Goal: Information Seeking & Learning: Learn about a topic

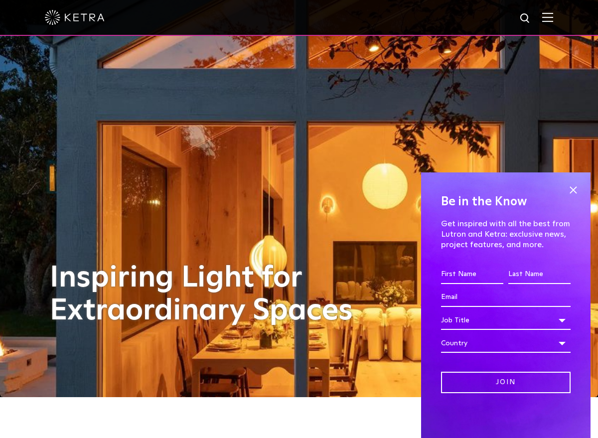
scroll to position [41, 0]
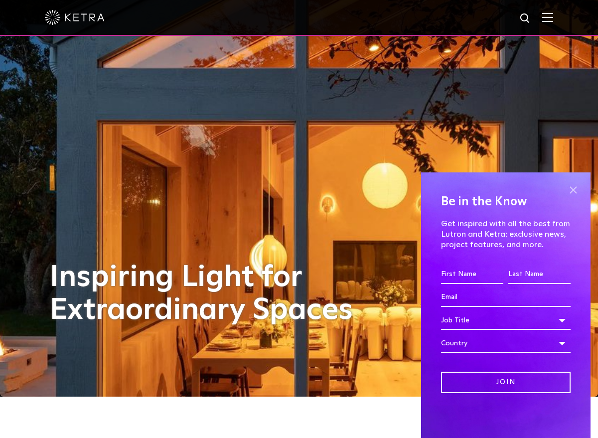
click at [571, 189] on span at bounding box center [573, 190] width 15 height 15
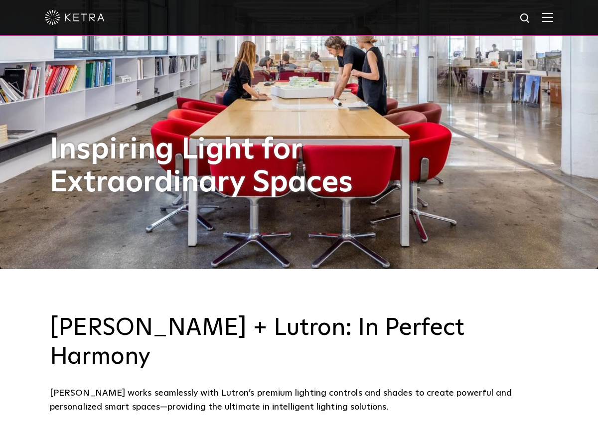
scroll to position [0, 0]
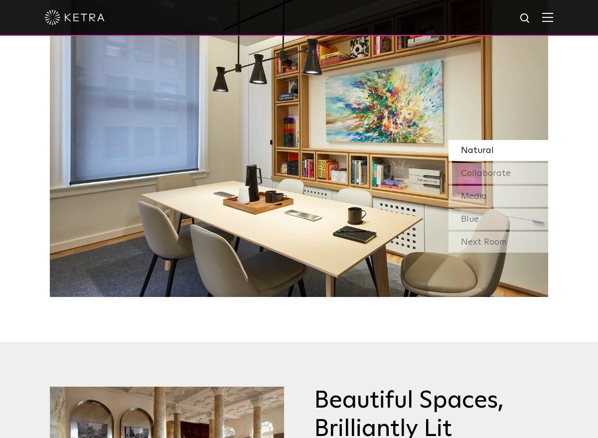
scroll to position [1148, 0]
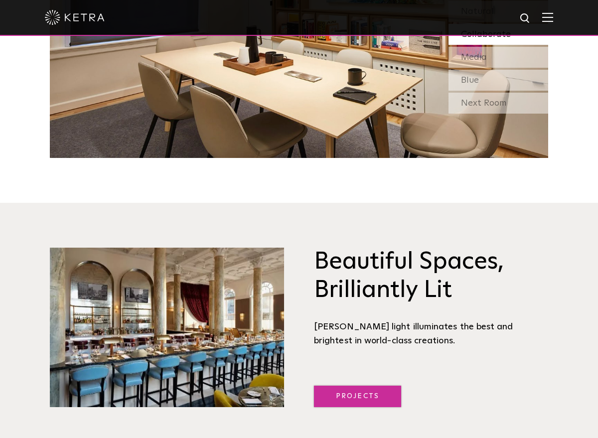
click at [345, 386] on link "Projects" at bounding box center [357, 396] width 87 height 21
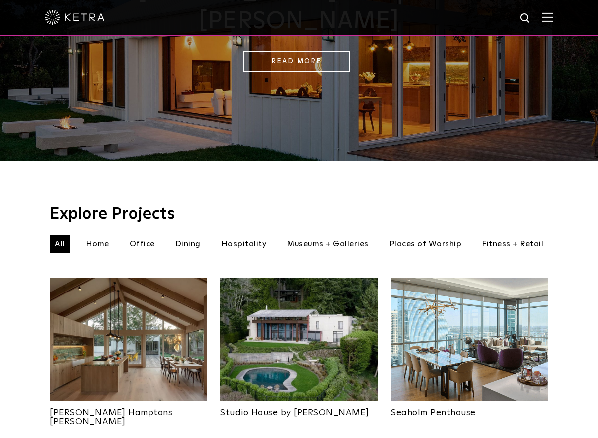
scroll to position [261, 0]
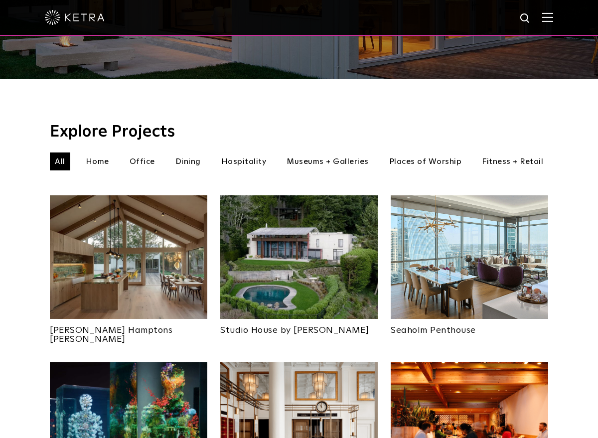
click at [92, 153] on li "Home" at bounding box center [97, 162] width 33 height 18
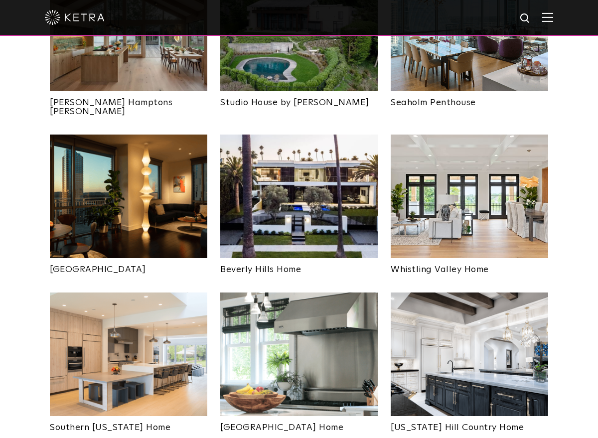
scroll to position [490, 0]
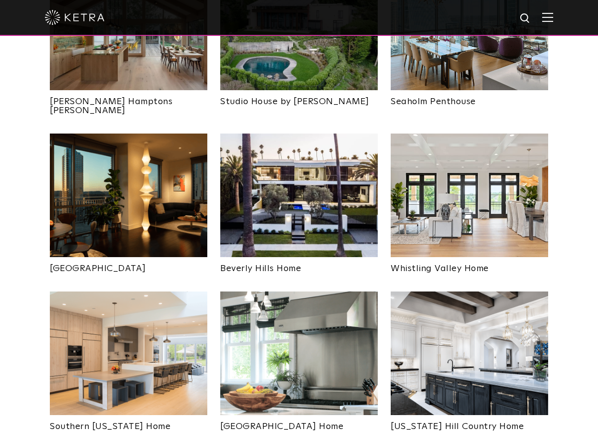
click at [308, 199] on img at bounding box center [299, 196] width 158 height 124
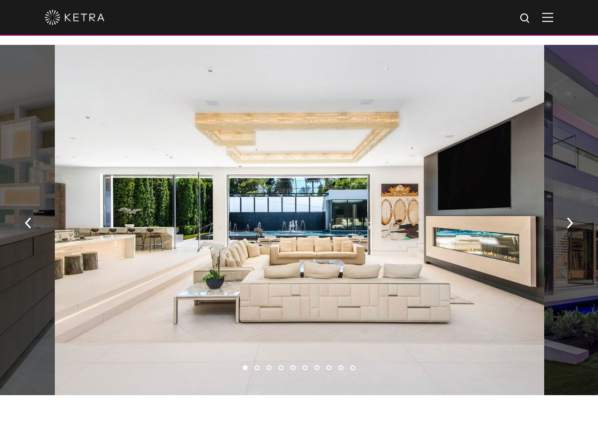
scroll to position [640, 0]
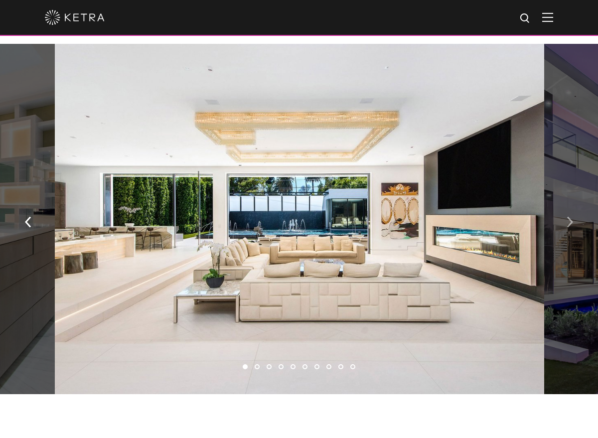
click at [569, 224] on img "button" at bounding box center [570, 222] width 6 height 11
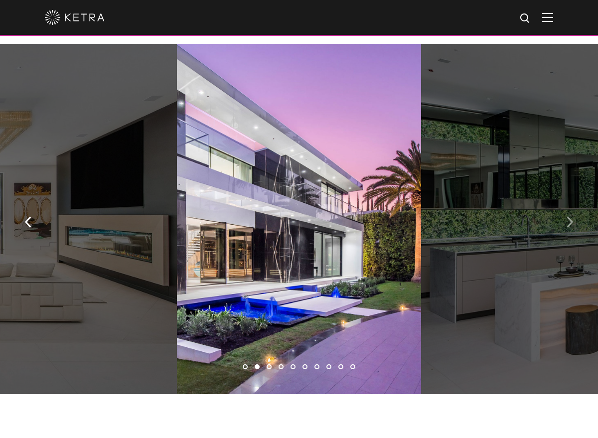
click at [569, 224] on img "button" at bounding box center [570, 222] width 6 height 11
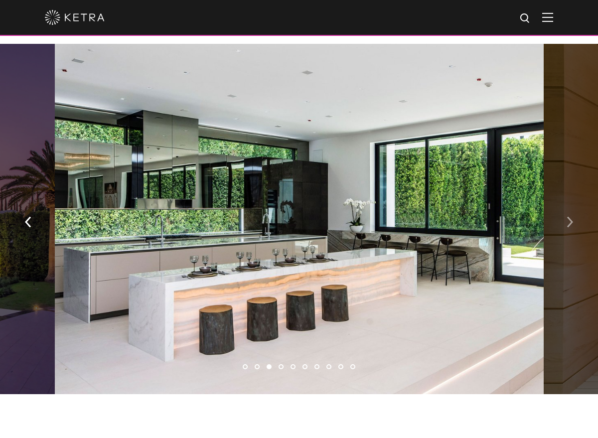
click at [569, 224] on img "button" at bounding box center [570, 222] width 6 height 11
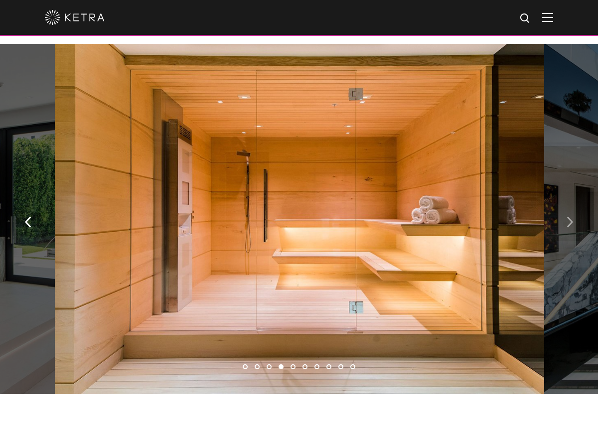
click at [569, 224] on img "button" at bounding box center [570, 222] width 6 height 11
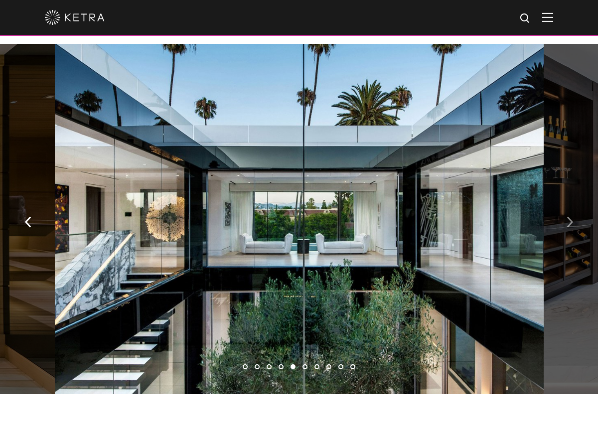
click at [569, 224] on img "button" at bounding box center [570, 222] width 6 height 11
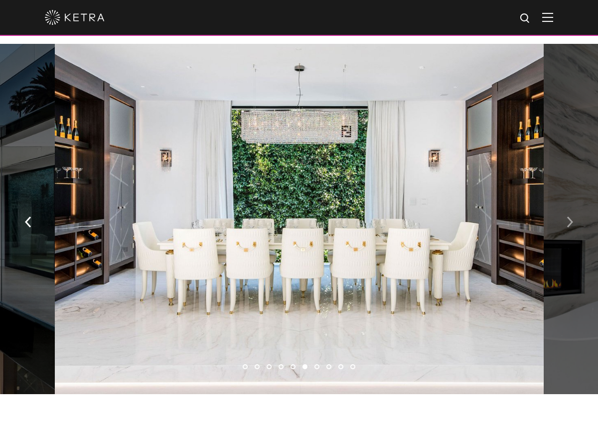
click at [569, 224] on img "button" at bounding box center [570, 222] width 6 height 11
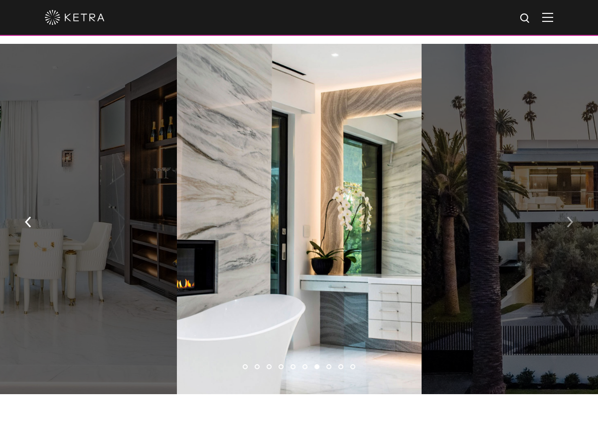
click at [569, 224] on img "button" at bounding box center [570, 222] width 6 height 11
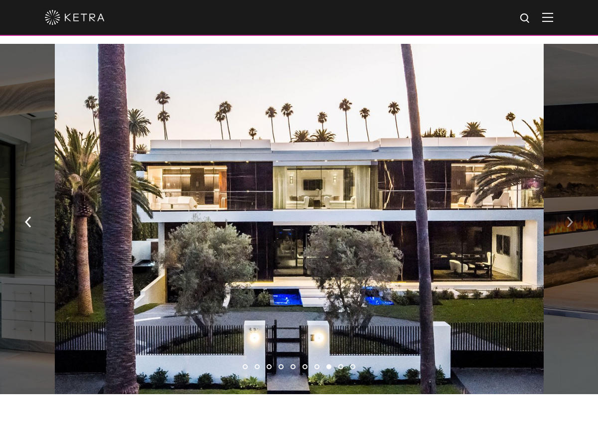
click at [569, 224] on img "button" at bounding box center [570, 222] width 6 height 11
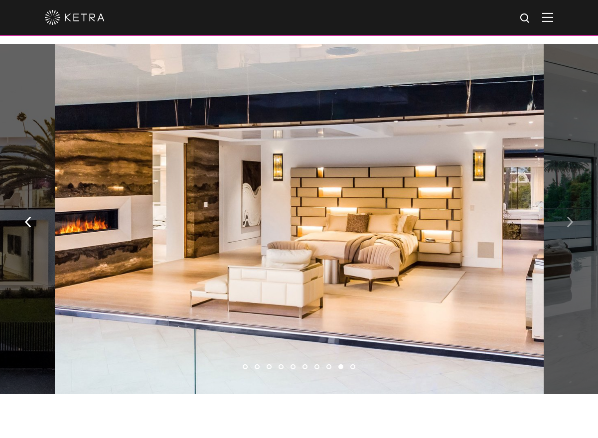
click at [569, 224] on img "button" at bounding box center [570, 222] width 6 height 11
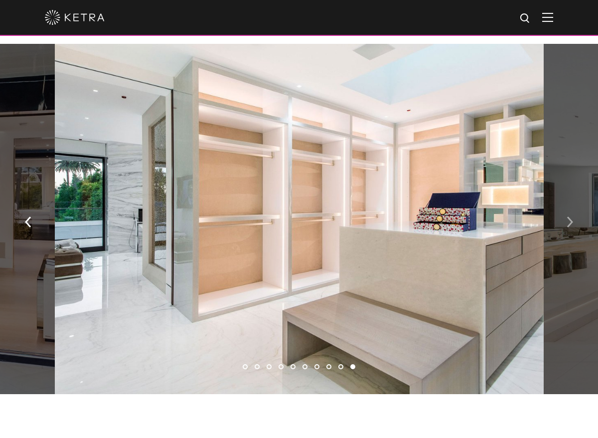
click at [569, 224] on img "button" at bounding box center [570, 222] width 6 height 11
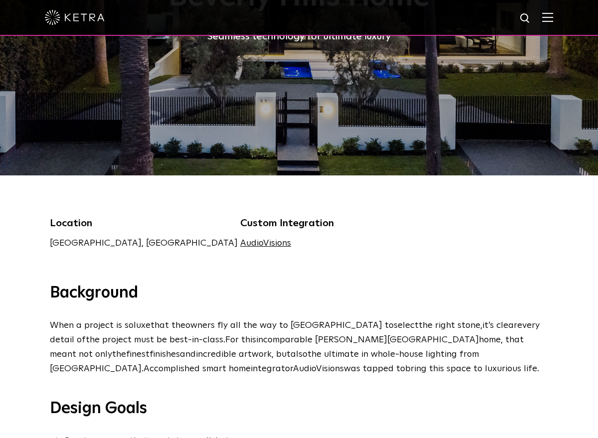
scroll to position [79, 0]
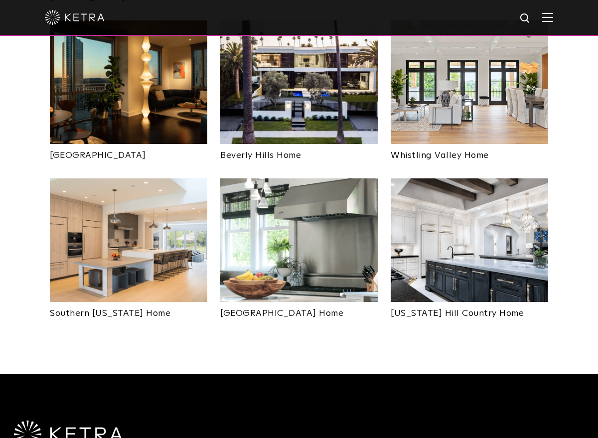
scroll to position [605, 0]
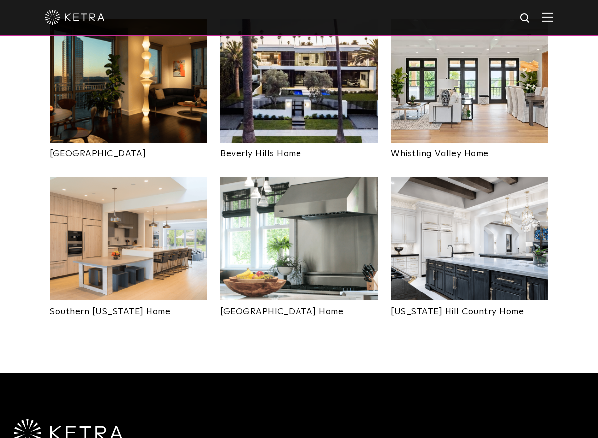
click at [476, 242] on img at bounding box center [470, 239] width 158 height 124
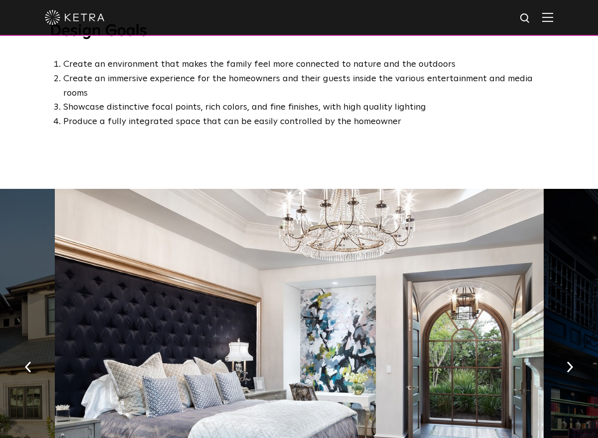
scroll to position [663, 0]
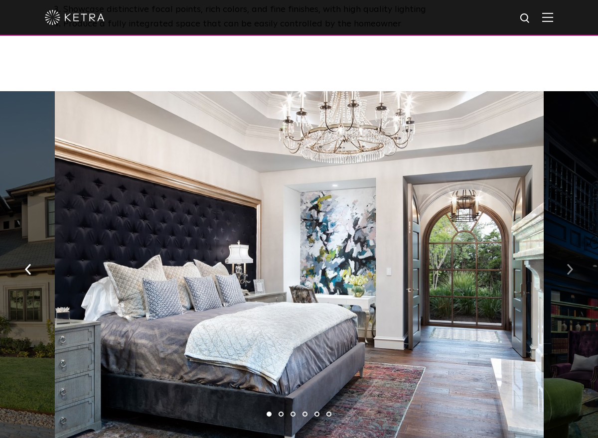
click at [567, 264] on img "button" at bounding box center [570, 269] width 6 height 11
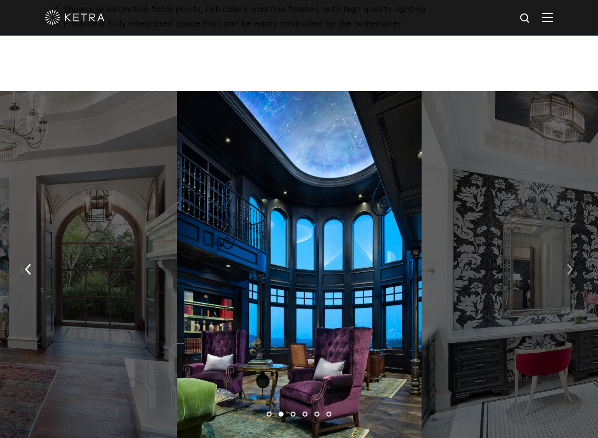
click at [567, 264] on img "button" at bounding box center [570, 269] width 6 height 11
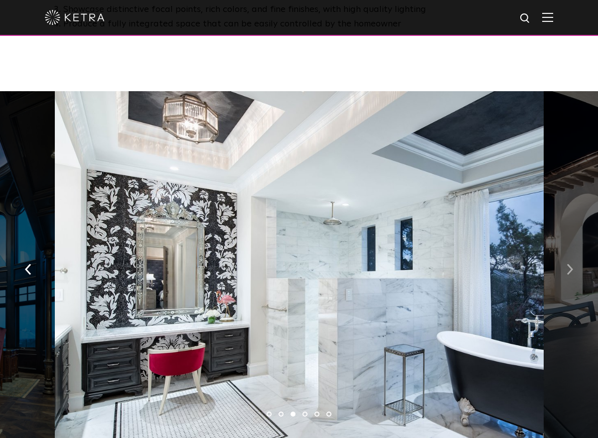
click at [567, 264] on img "button" at bounding box center [570, 269] width 6 height 11
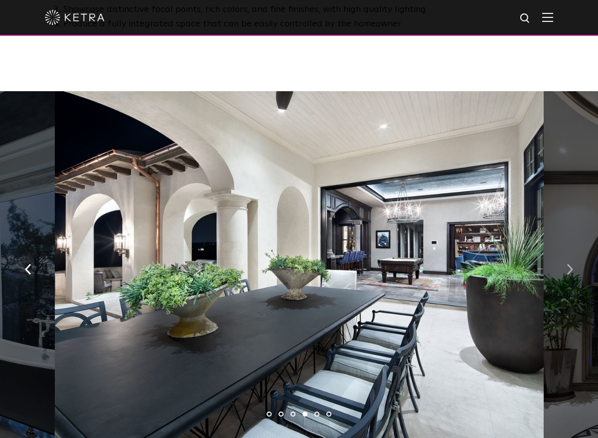
click at [567, 264] on img "button" at bounding box center [570, 269] width 6 height 11
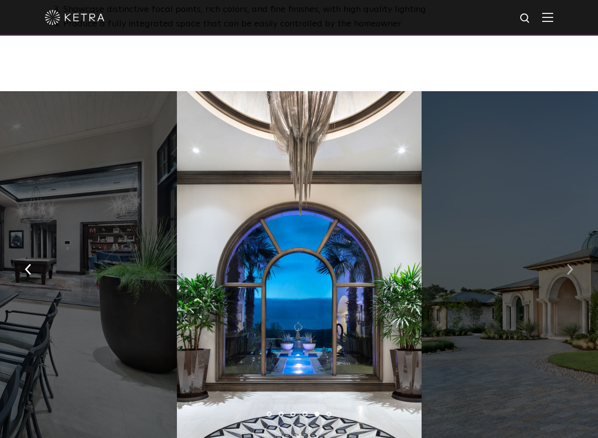
click at [567, 264] on img "button" at bounding box center [570, 269] width 6 height 11
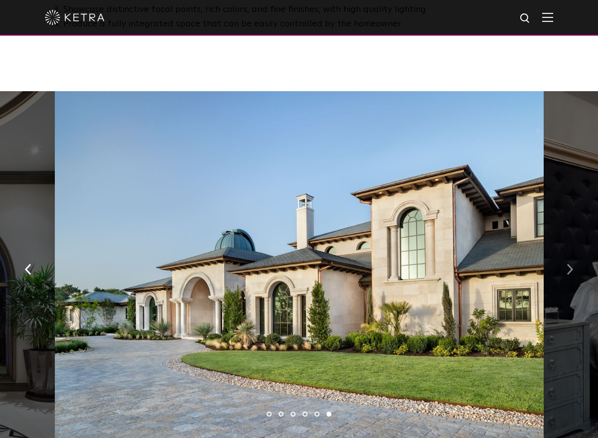
click at [567, 264] on img "button" at bounding box center [570, 269] width 6 height 11
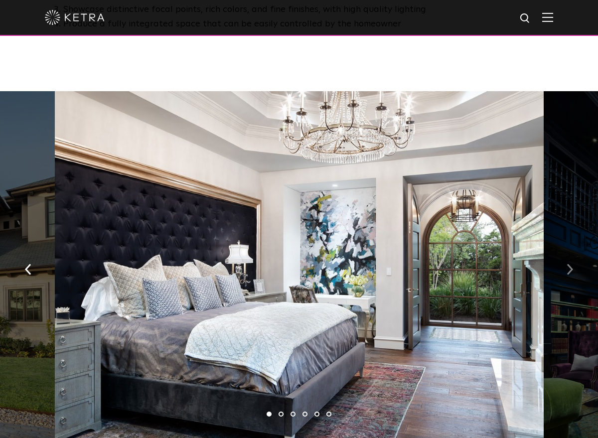
click at [567, 264] on img "button" at bounding box center [570, 269] width 6 height 11
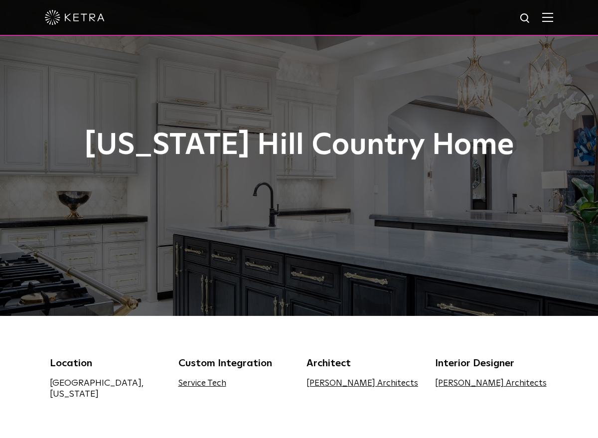
scroll to position [0, 0]
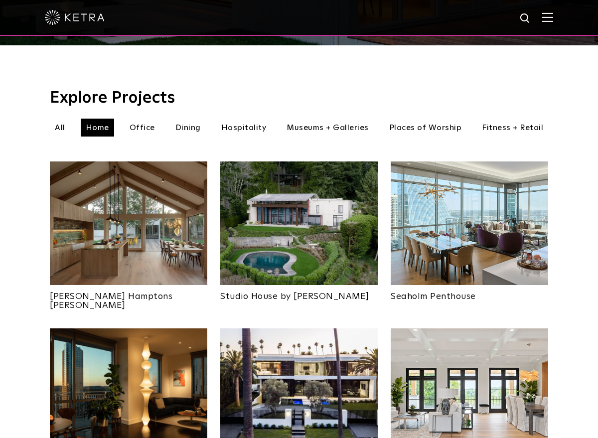
scroll to position [299, 0]
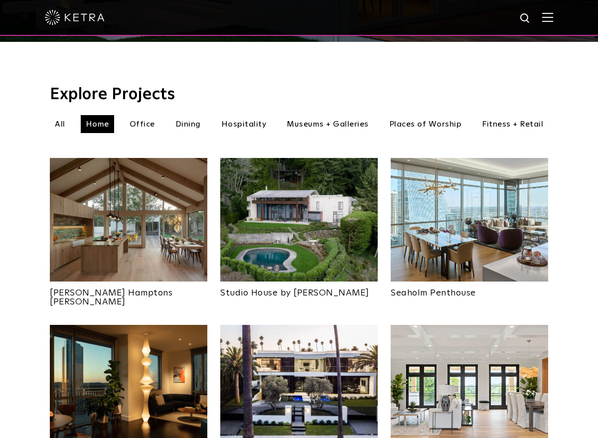
click at [136, 237] on img at bounding box center [129, 220] width 158 height 124
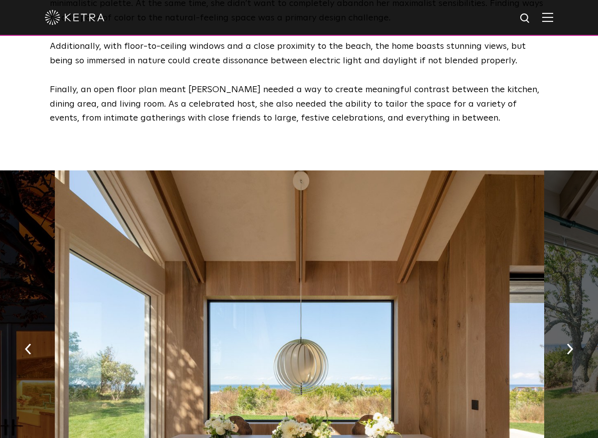
scroll to position [1434, 0]
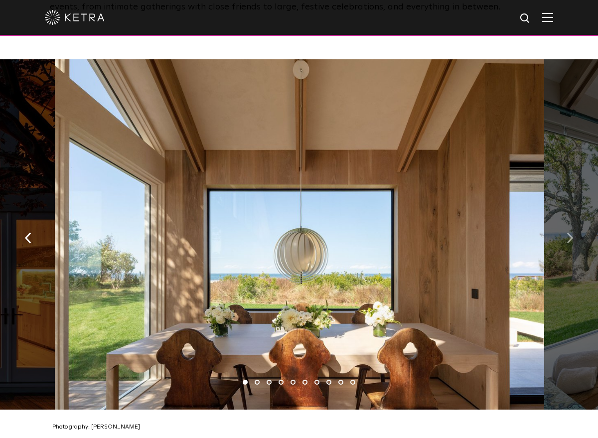
click at [568, 232] on img "button" at bounding box center [570, 237] width 6 height 11
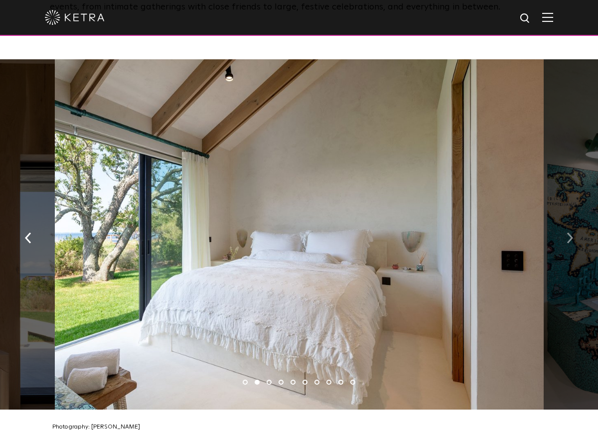
click at [568, 232] on img "button" at bounding box center [570, 237] width 6 height 11
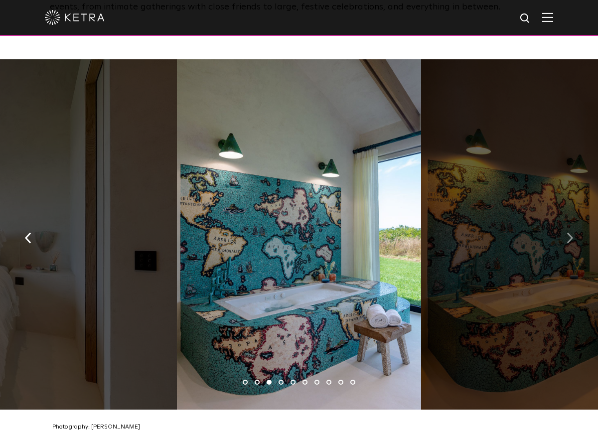
click at [568, 232] on img "button" at bounding box center [570, 237] width 6 height 11
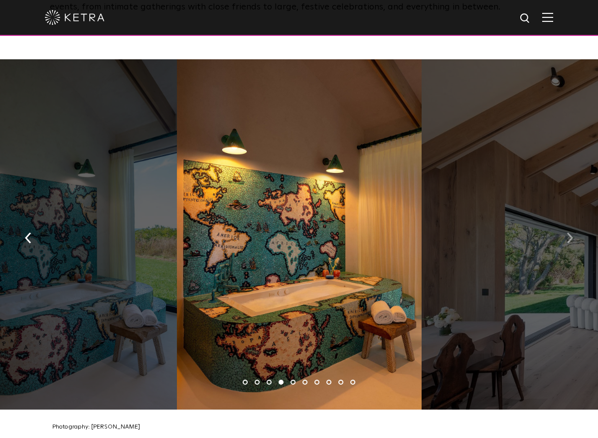
click at [568, 232] on img "button" at bounding box center [570, 237] width 6 height 11
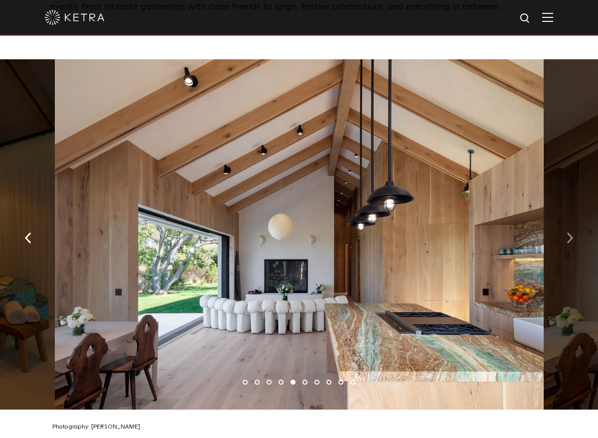
click at [568, 232] on img "button" at bounding box center [570, 237] width 6 height 11
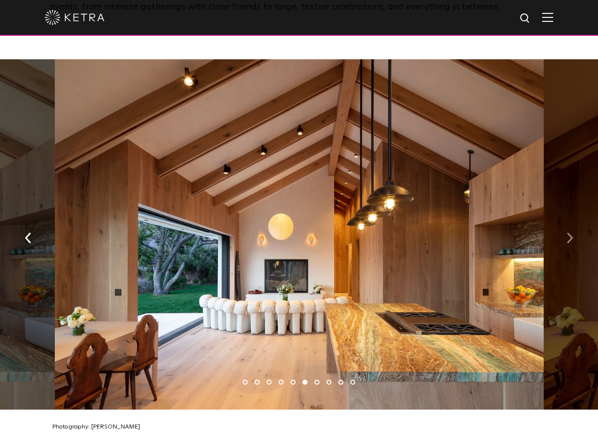
click at [568, 232] on img "button" at bounding box center [570, 237] width 6 height 11
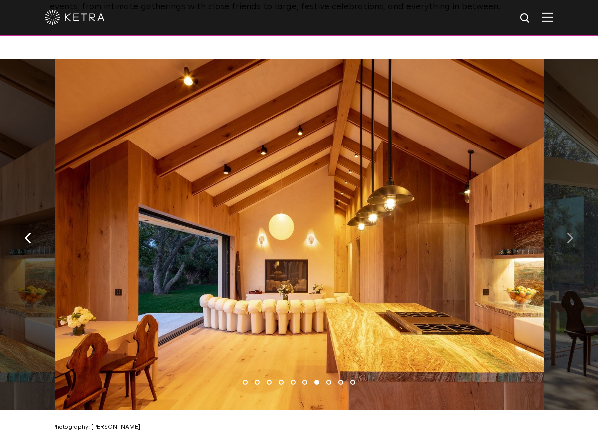
click at [567, 232] on img "button" at bounding box center [570, 237] width 6 height 11
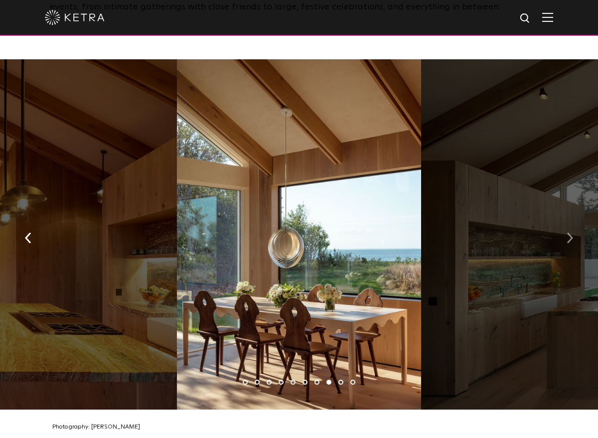
click at [567, 232] on img "button" at bounding box center [570, 237] width 6 height 11
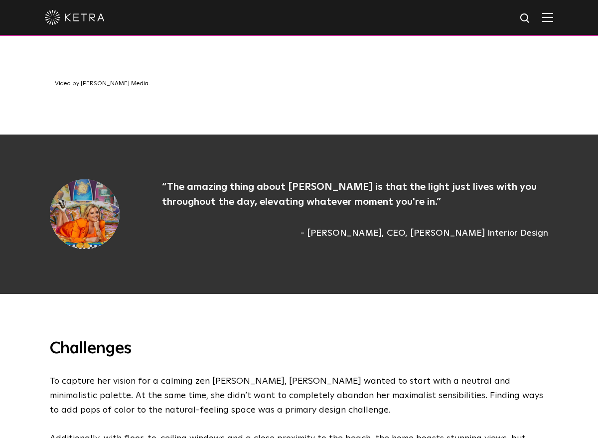
scroll to position [723, 0]
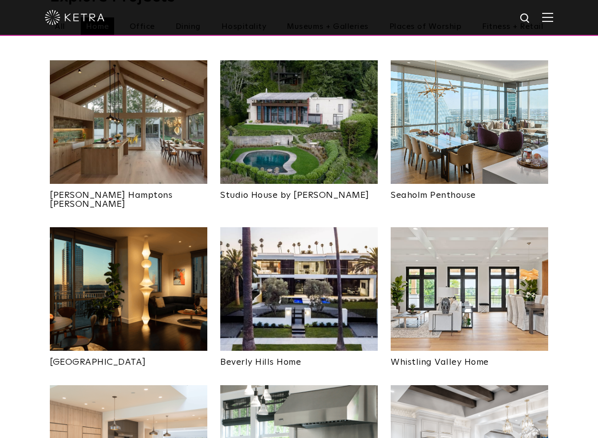
scroll to position [396, 0]
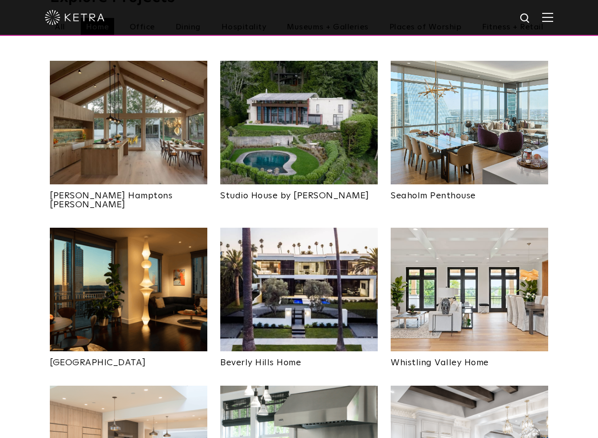
click at [151, 274] on img at bounding box center [129, 290] width 158 height 124
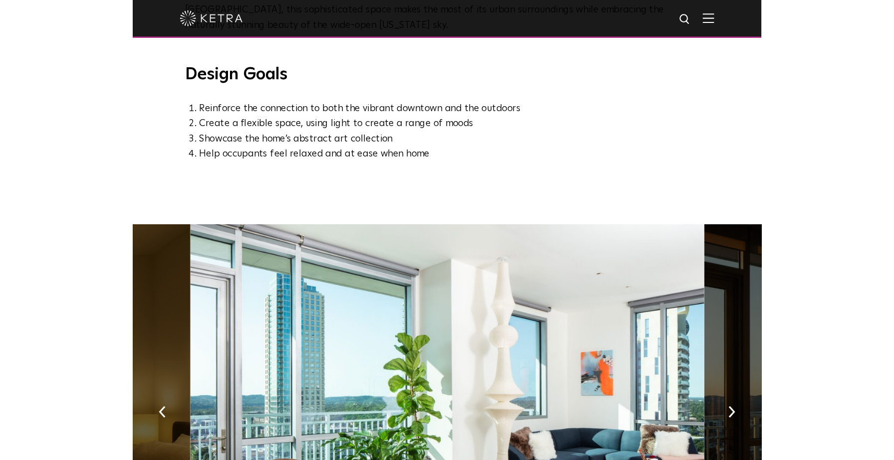
scroll to position [664, 0]
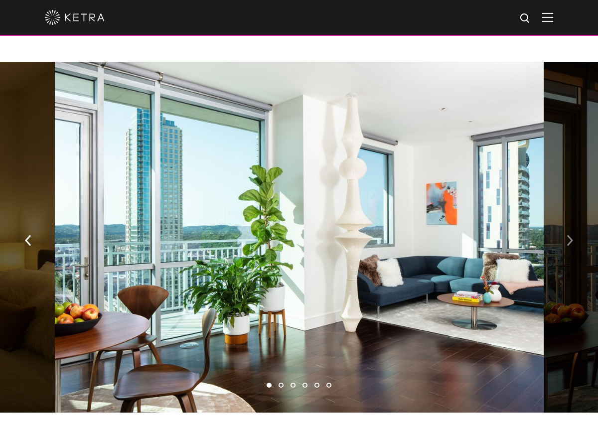
click at [569, 235] on img "button" at bounding box center [570, 240] width 6 height 11
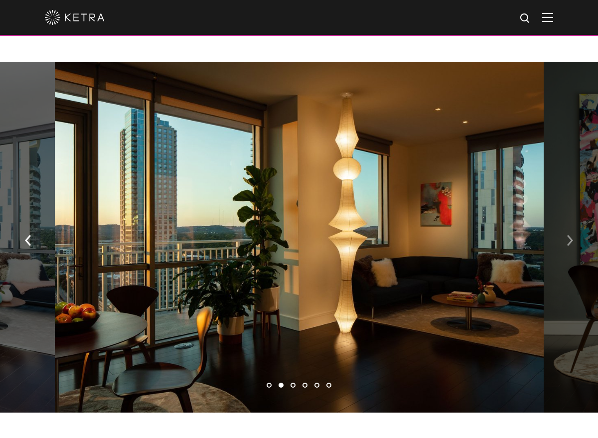
click at [569, 235] on img "button" at bounding box center [570, 240] width 6 height 11
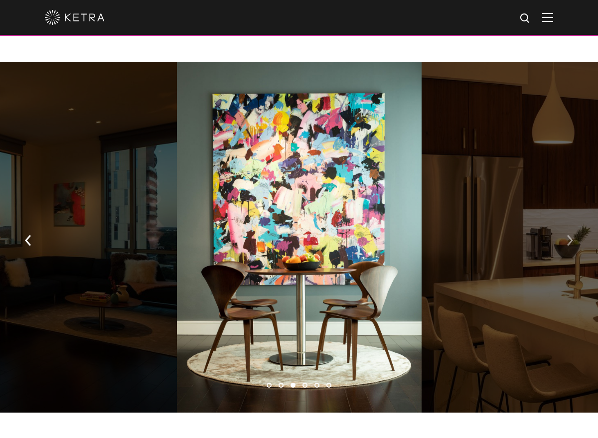
click at [569, 235] on img "button" at bounding box center [570, 240] width 6 height 11
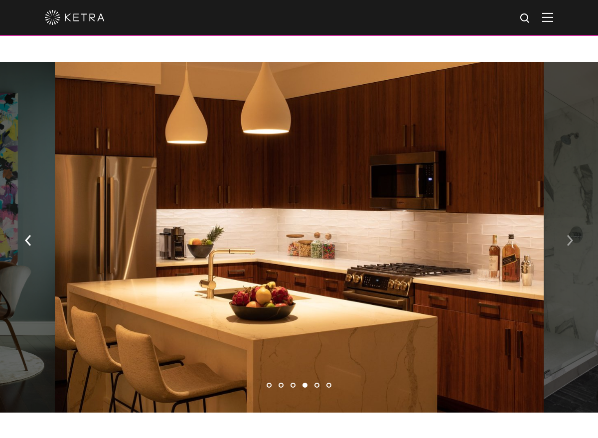
click at [569, 235] on img "button" at bounding box center [570, 240] width 6 height 11
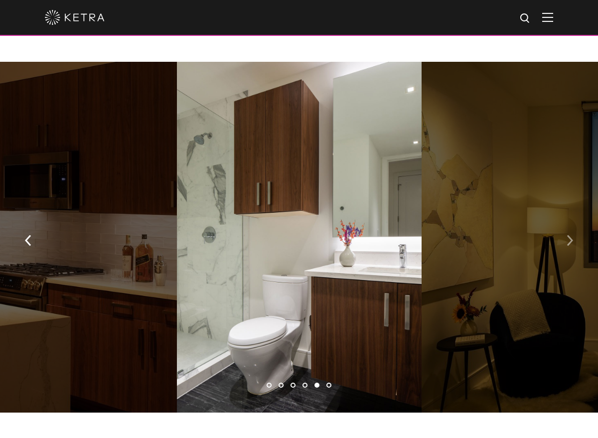
click at [569, 235] on img "button" at bounding box center [570, 240] width 6 height 11
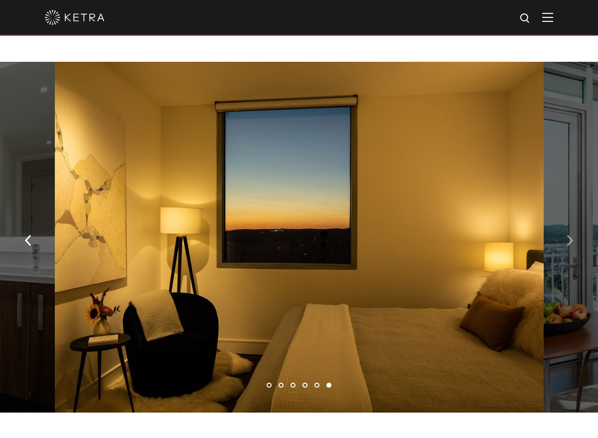
click at [569, 235] on img "button" at bounding box center [570, 240] width 6 height 11
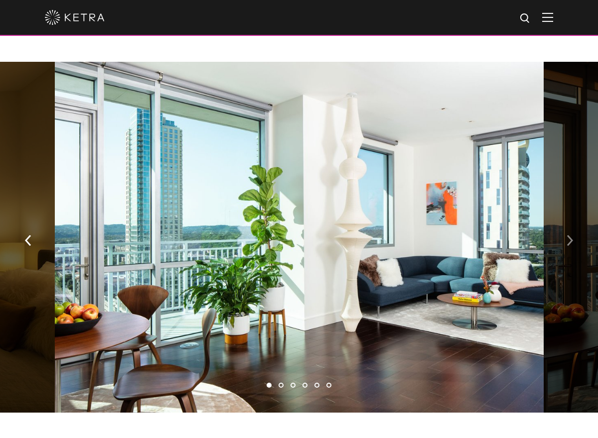
click at [569, 235] on img "button" at bounding box center [570, 240] width 6 height 11
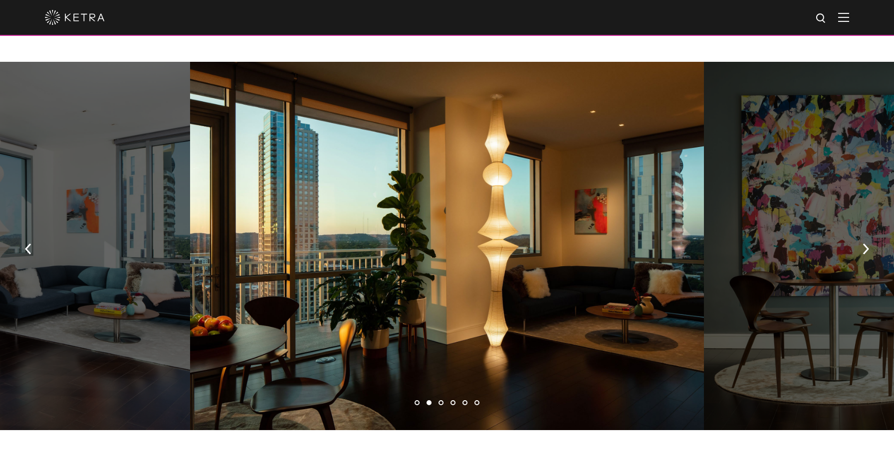
click at [71, 25] on div at bounding box center [447, 17] width 804 height 35
click at [58, 19] on img at bounding box center [75, 17] width 60 height 15
